Goal: Task Accomplishment & Management: Manage account settings

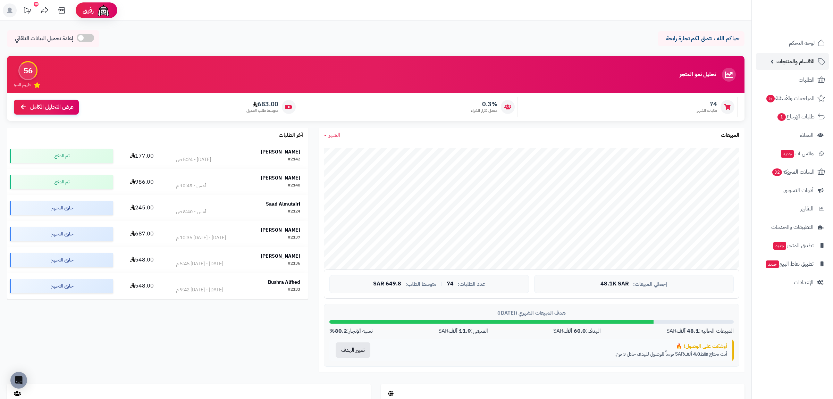
click at [800, 61] on span "الأقسام والمنتجات" at bounding box center [796, 62] width 38 height 10
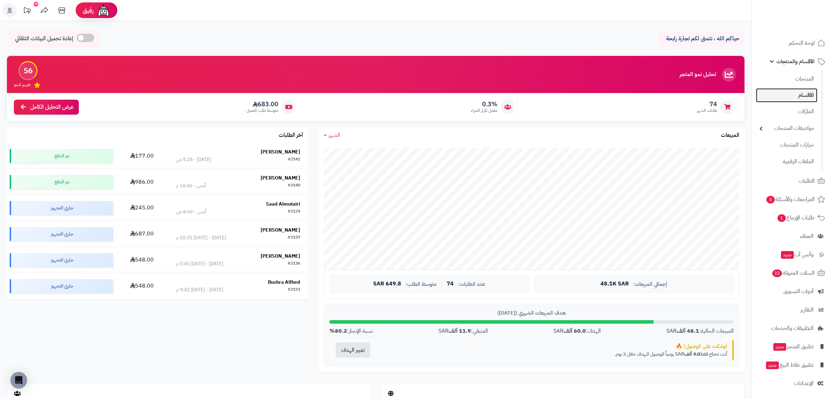
click at [800, 95] on link "الأقسام" at bounding box center [786, 95] width 61 height 14
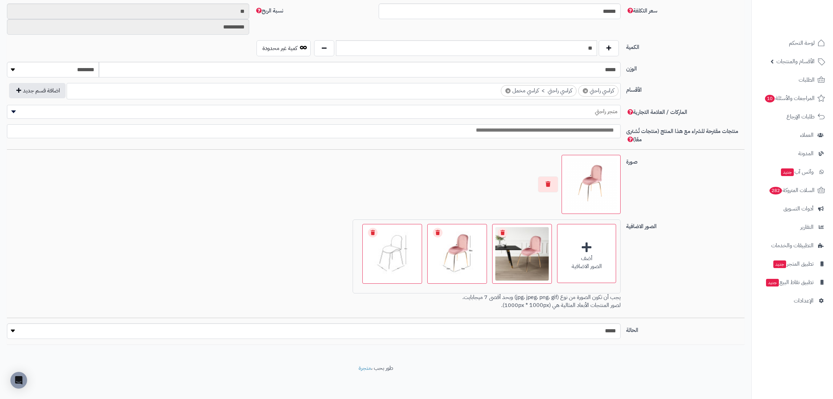
scroll to position [1106, 0]
drag, startPoint x: 587, startPoint y: 47, endPoint x: 605, endPoint y: 45, distance: 18.5
click at [597, 45] on input "**" at bounding box center [466, 48] width 261 height 16
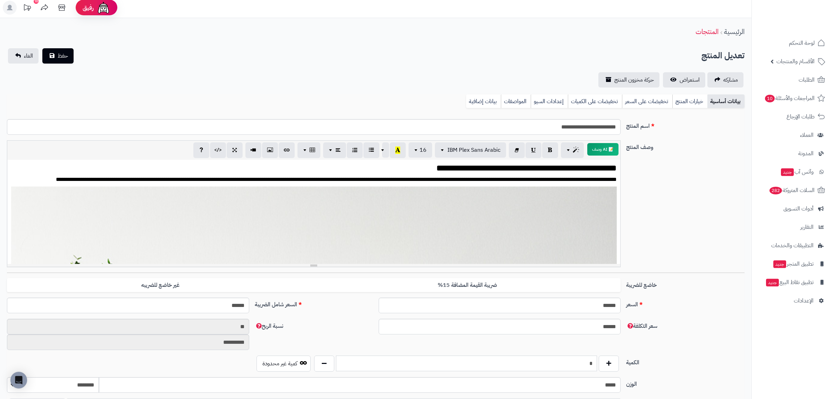
scroll to position [0, 0]
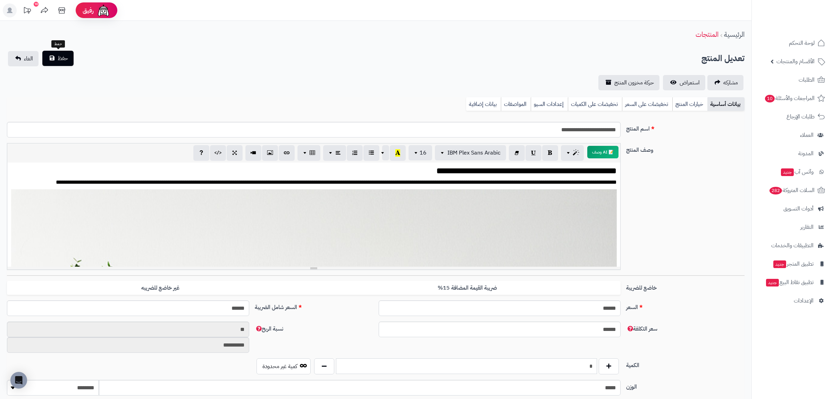
type input "*"
click at [64, 56] on span "حفظ" at bounding box center [63, 58] width 10 height 8
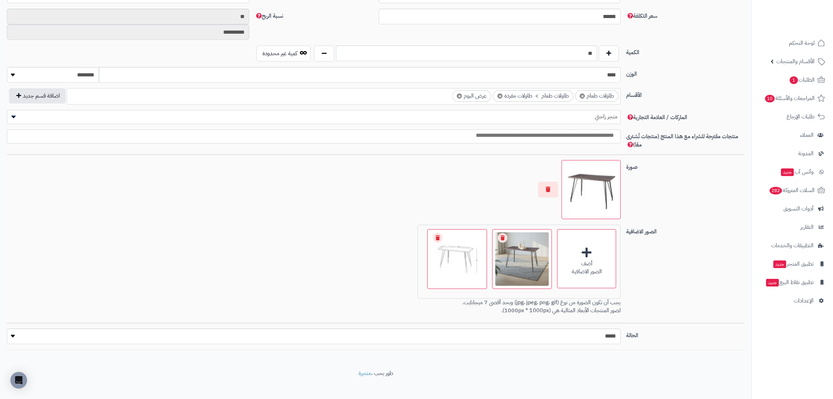
scroll to position [319, 0]
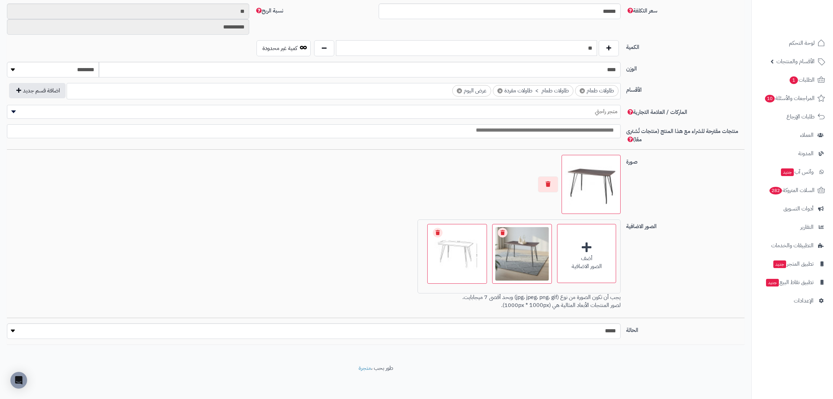
drag, startPoint x: 585, startPoint y: 49, endPoint x: 604, endPoint y: 50, distance: 19.8
click at [597, 50] on input "**" at bounding box center [466, 48] width 261 height 16
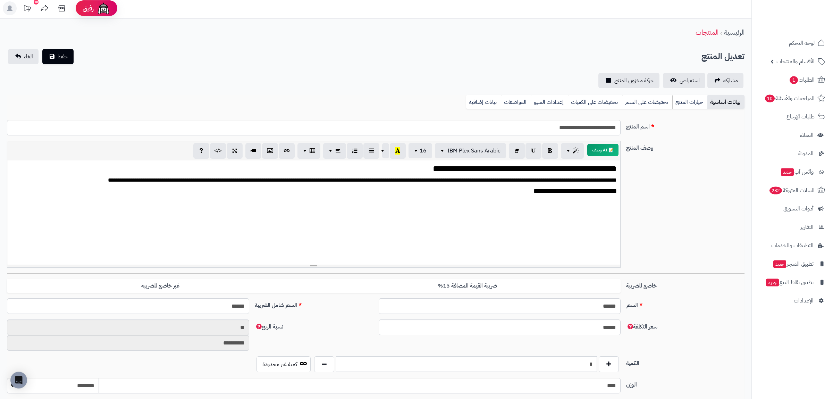
scroll to position [0, 0]
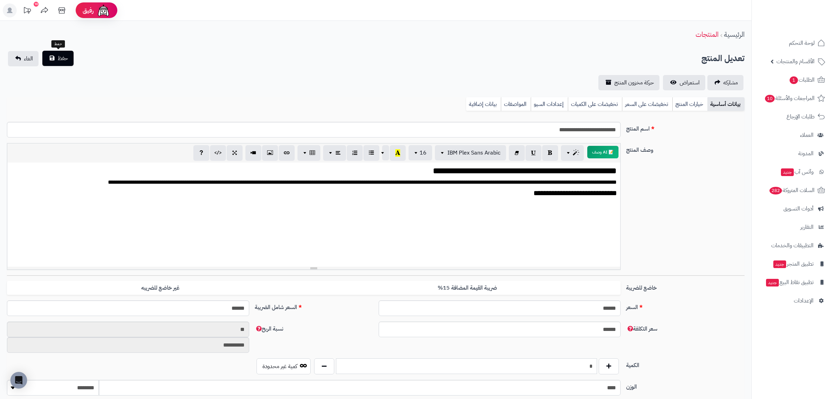
type input "*"
click at [66, 55] on span "حفظ" at bounding box center [63, 58] width 10 height 8
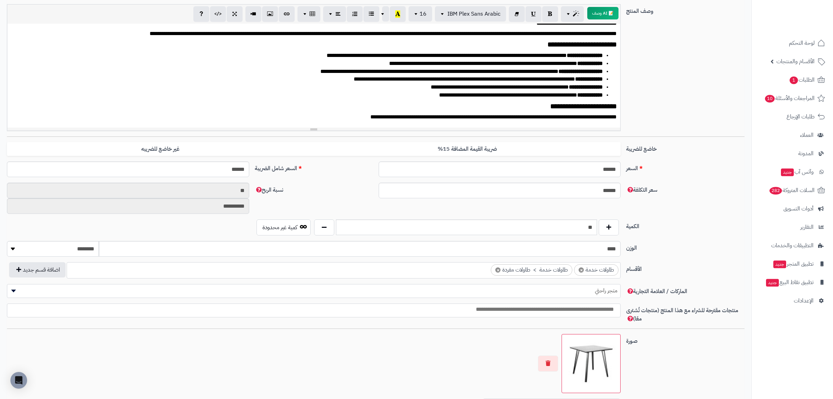
scroll to position [266, 0]
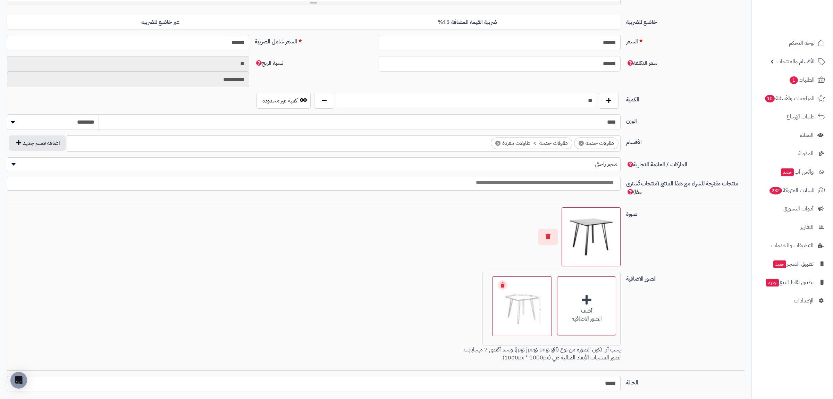
drag, startPoint x: 578, startPoint y: 99, endPoint x: 607, endPoint y: 95, distance: 29.4
click at [597, 95] on input "**" at bounding box center [466, 101] width 261 height 16
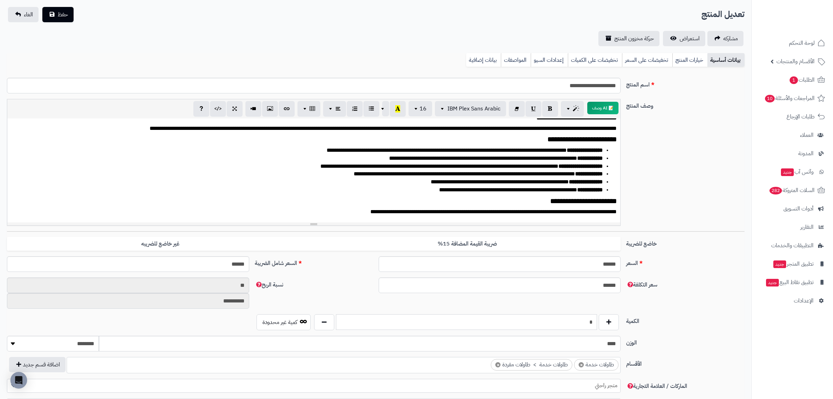
scroll to position [0, 0]
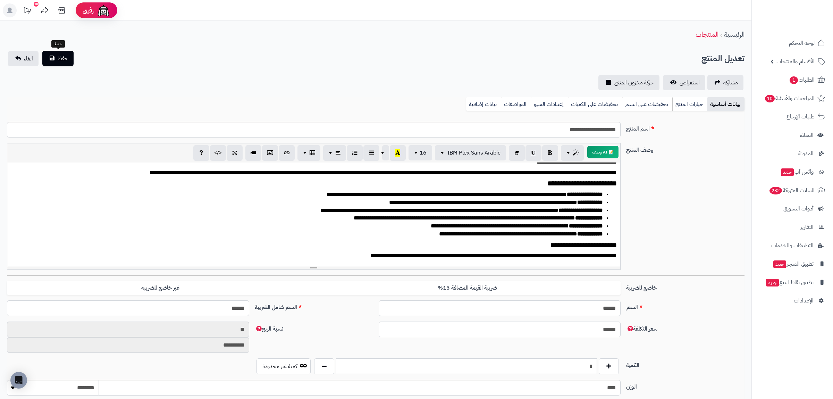
type input "*"
click at [57, 54] on button "حفظ" at bounding box center [57, 58] width 31 height 15
